Goal: Navigation & Orientation: Go to known website

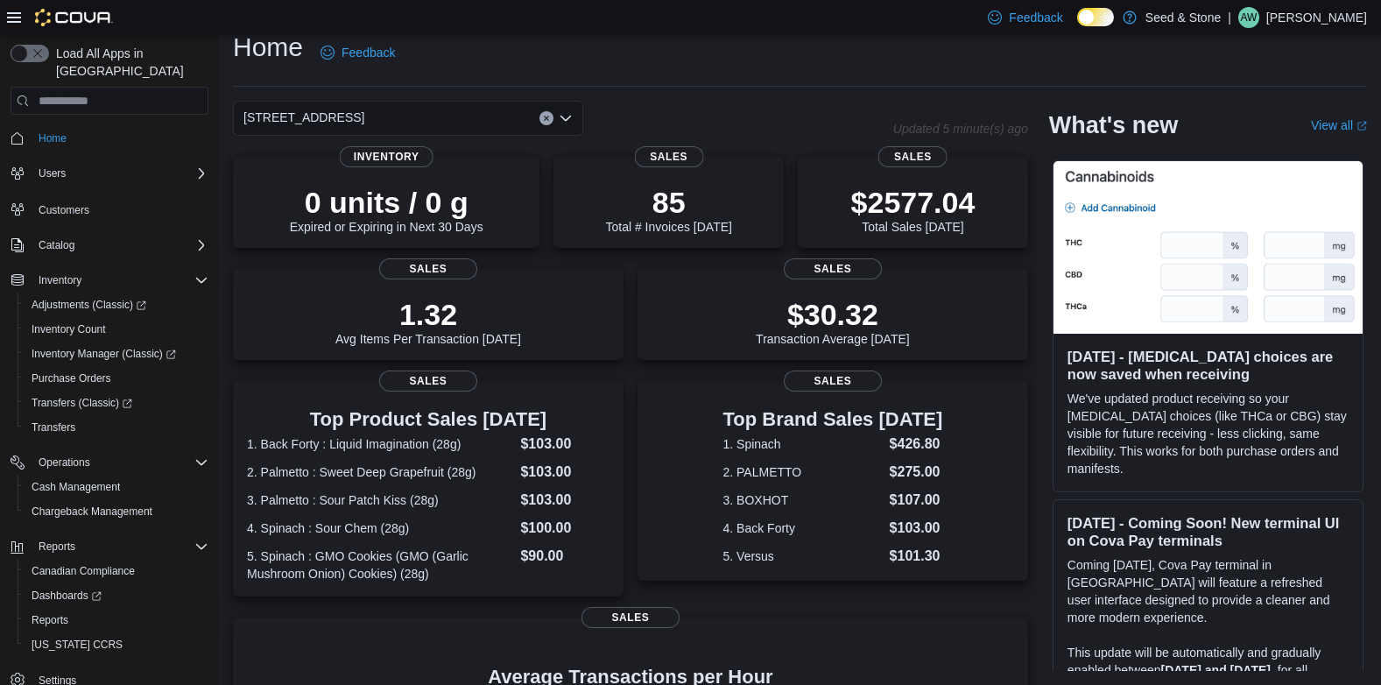
scroll to position [319, 0]
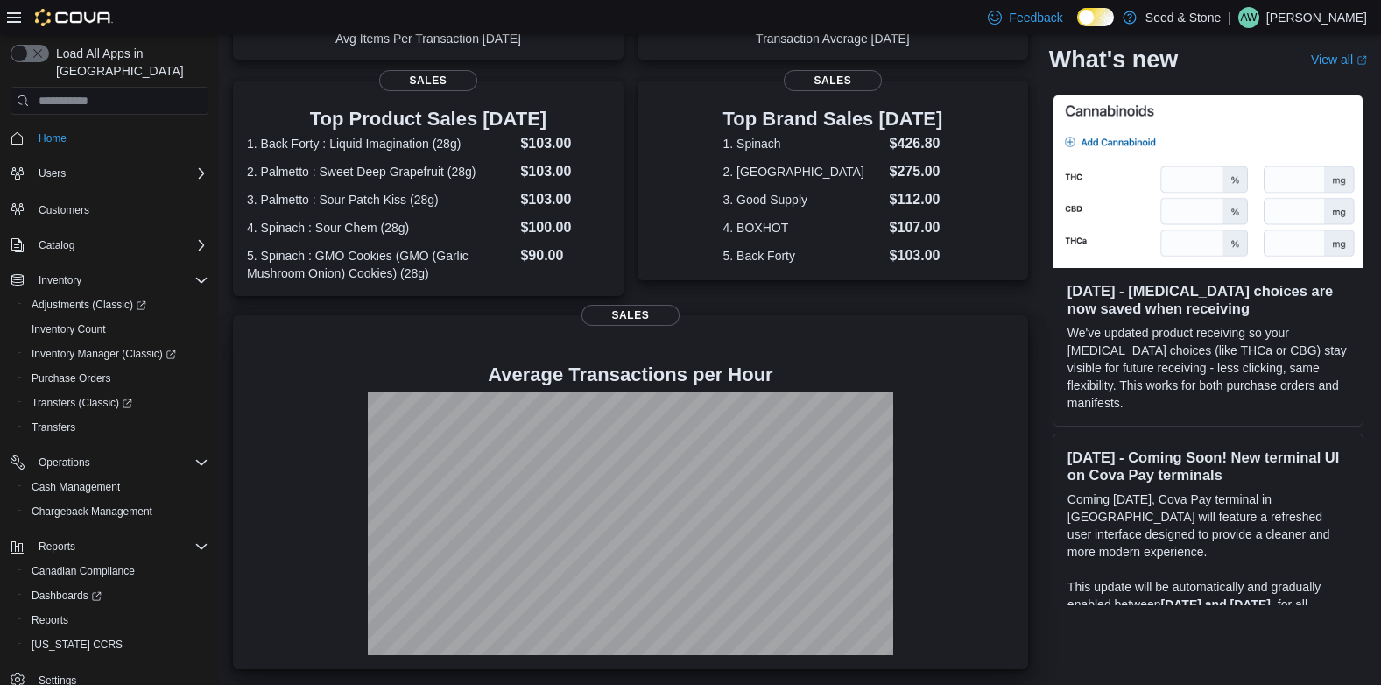
click at [645, 392] on div at bounding box center [630, 388] width 767 height 7
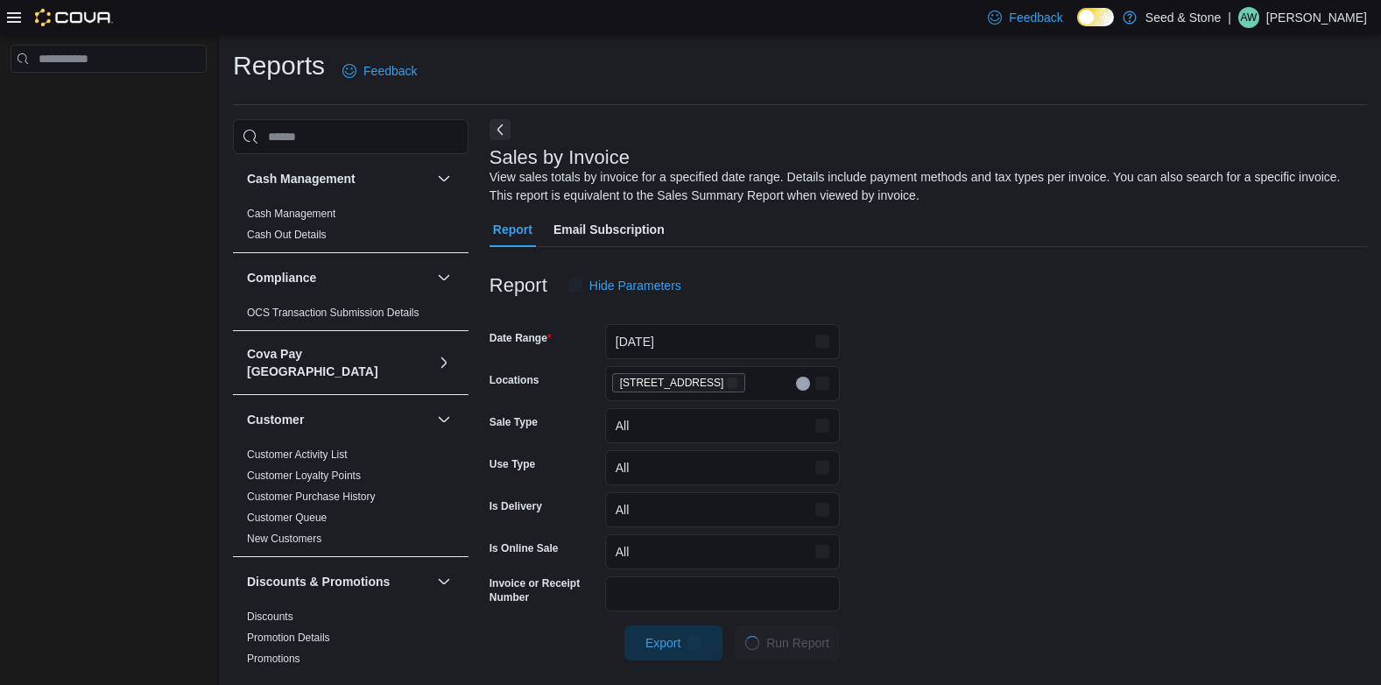
scroll to position [11, 0]
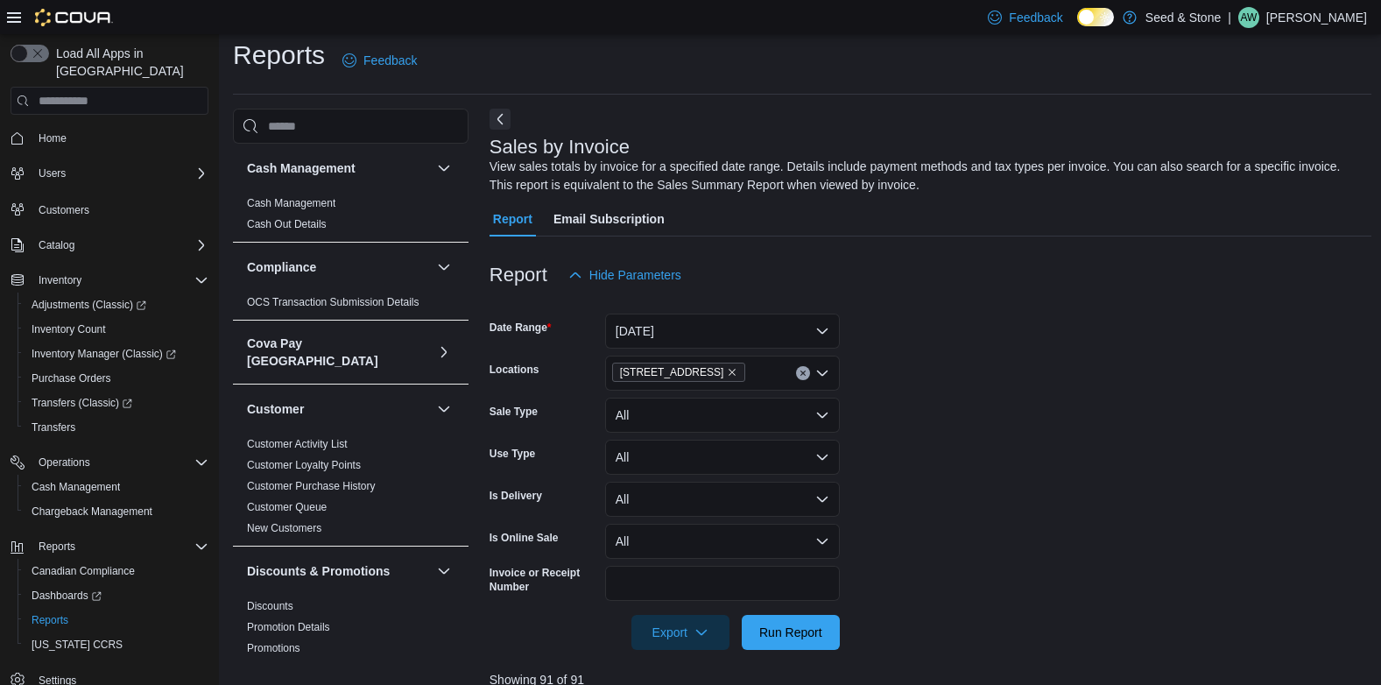
click at [595, 85] on div "Reports Feedback" at bounding box center [802, 66] width 1139 height 57
click at [46, 131] on span "Home" at bounding box center [53, 138] width 28 height 14
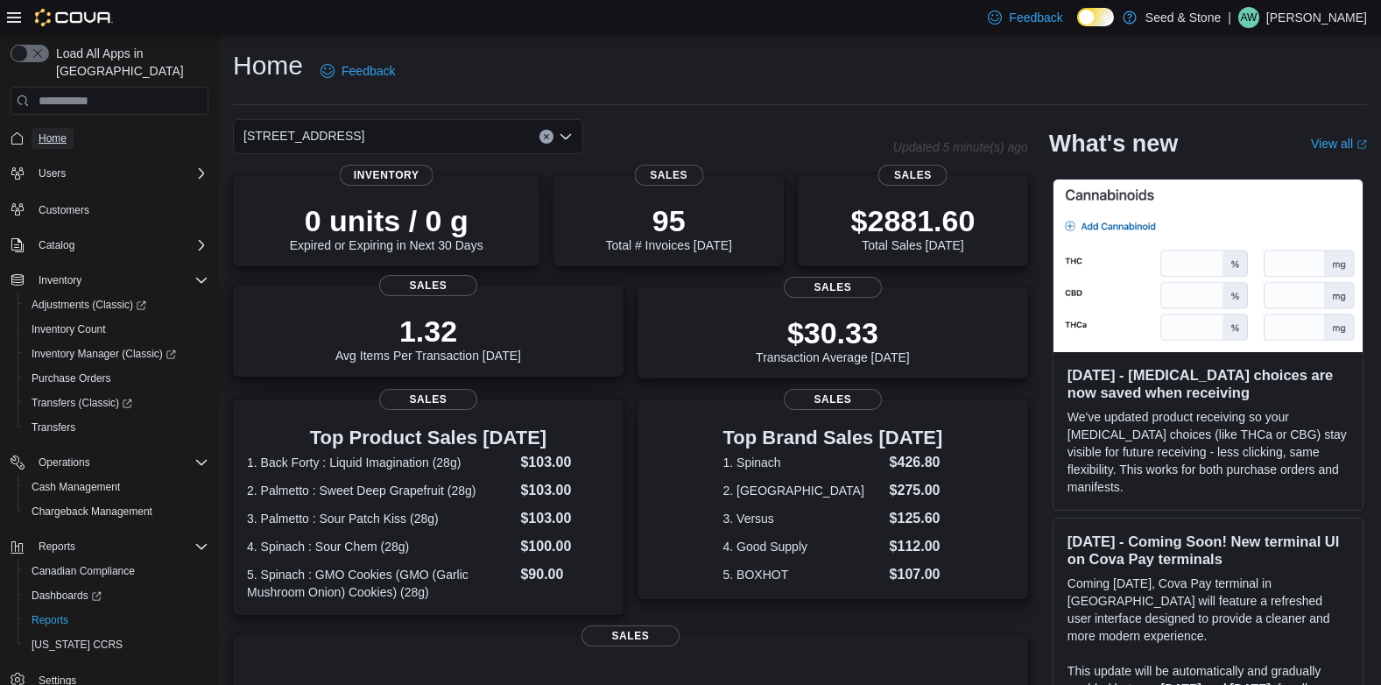
scroll to position [319, 0]
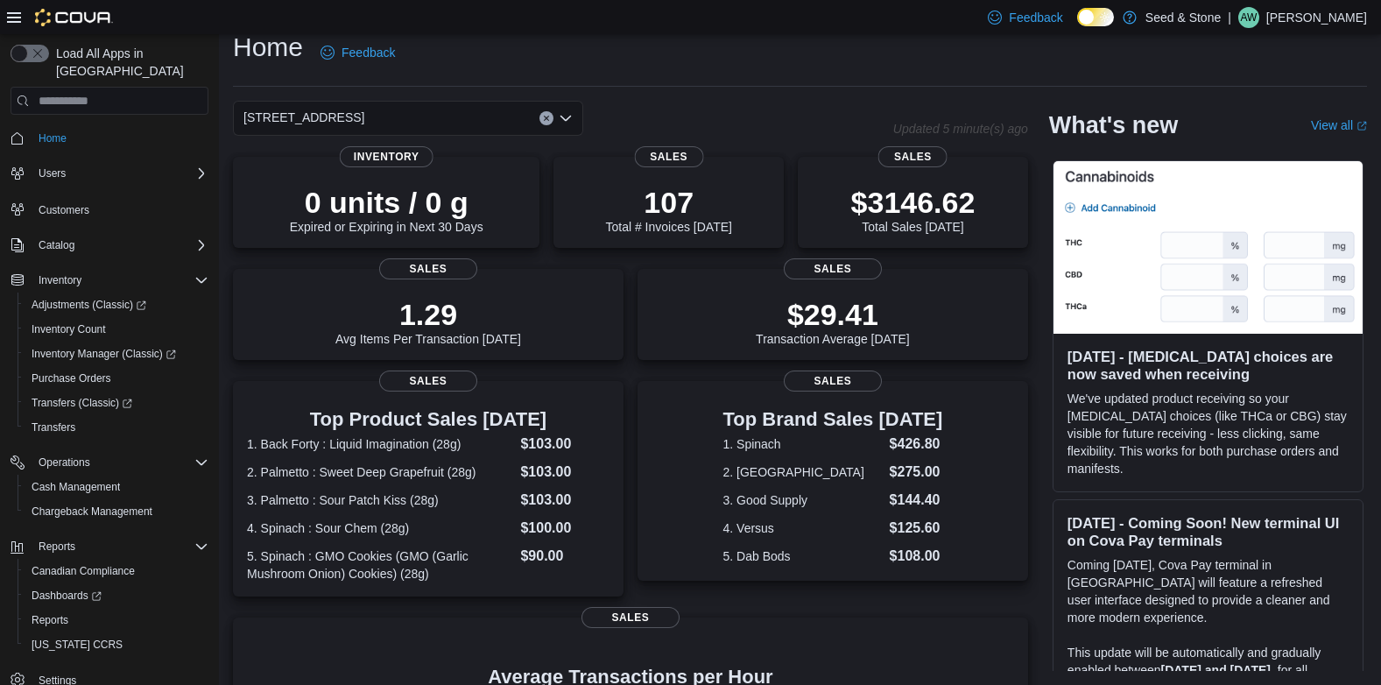
scroll to position [319, 0]
